Goal: Task Accomplishment & Management: Manage account settings

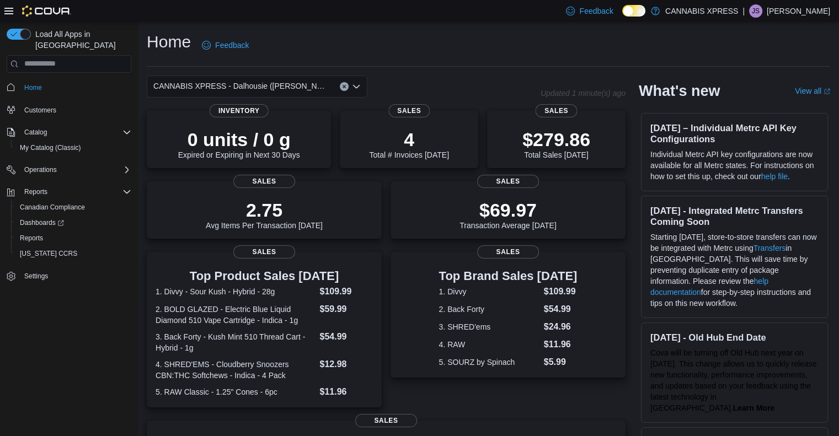
click at [797, 12] on p "Joannie Soucy" at bounding box center [797, 10] width 63 height 13
click at [751, 103] on span "Sign Out" at bounding box center [759, 106] width 30 height 11
